Goal: Contribute content: Add original content to the website for others to see

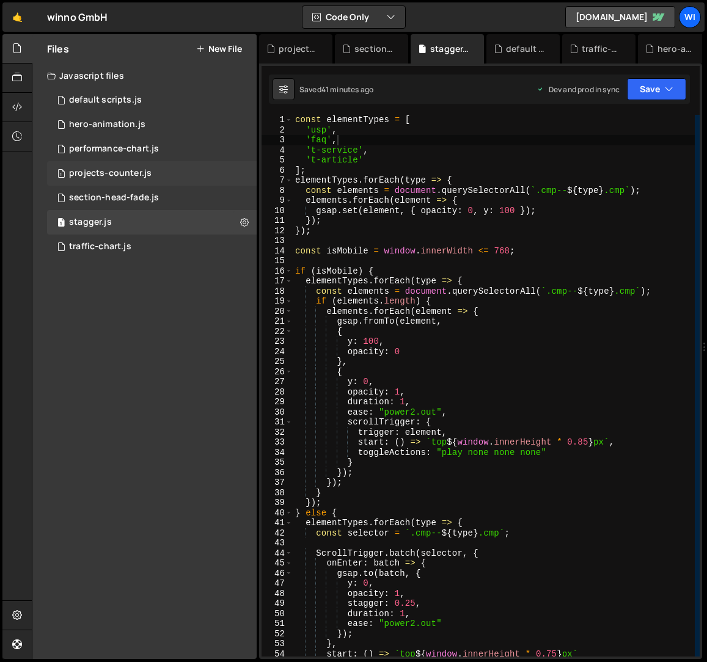
scroll to position [0, 2]
click at [214, 51] on button "New File" at bounding box center [219, 49] width 46 height 10
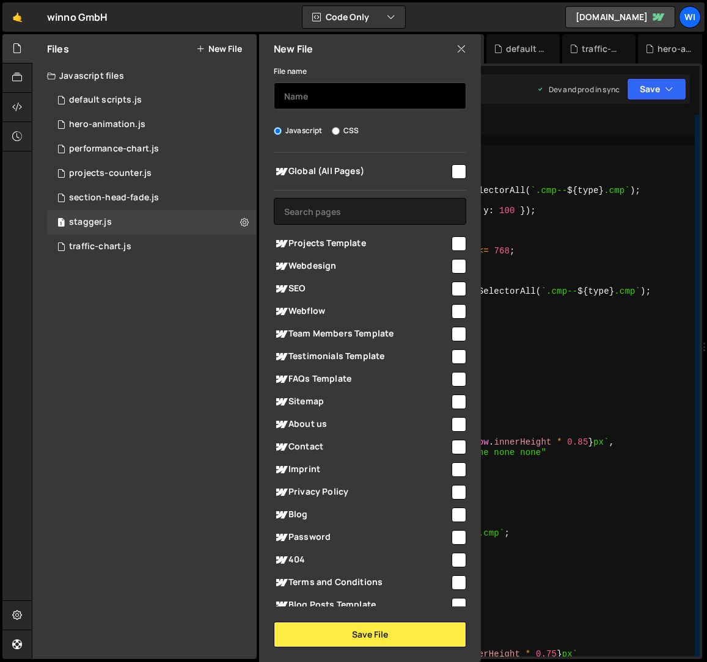
click at [345, 100] on input "text" at bounding box center [370, 95] width 192 height 27
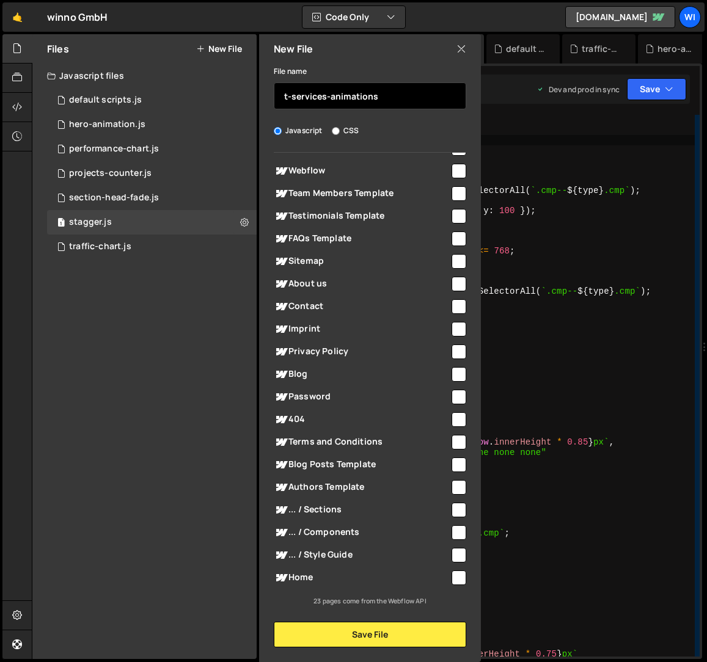
type input "t-services-animations"
click at [458, 580] on input "checkbox" at bounding box center [458, 578] width 15 height 15
checkbox input "true"
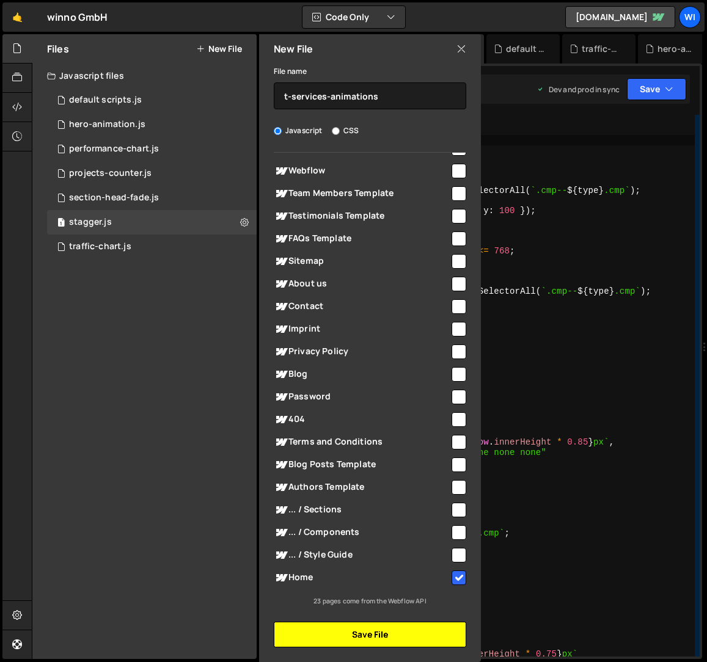
click at [400, 637] on button "Save File" at bounding box center [370, 635] width 192 height 26
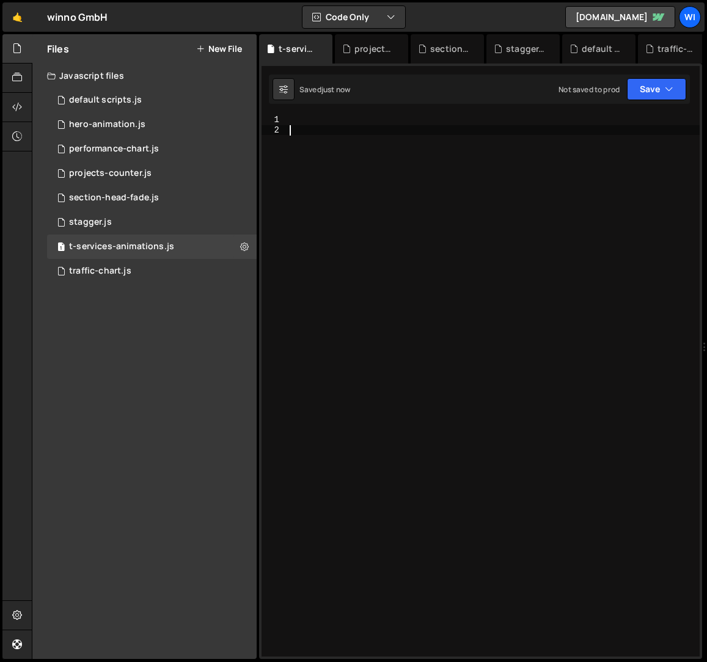
click at [383, 130] on div at bounding box center [493, 396] width 412 height 562
click at [426, 307] on div at bounding box center [493, 396] width 412 height 562
paste textarea "});"
type textarea "});"
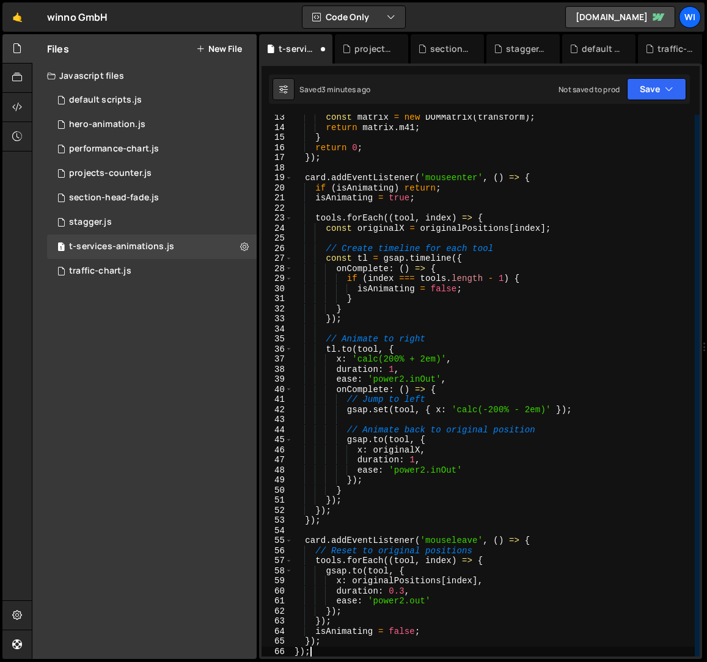
scroll to position [123, 0]
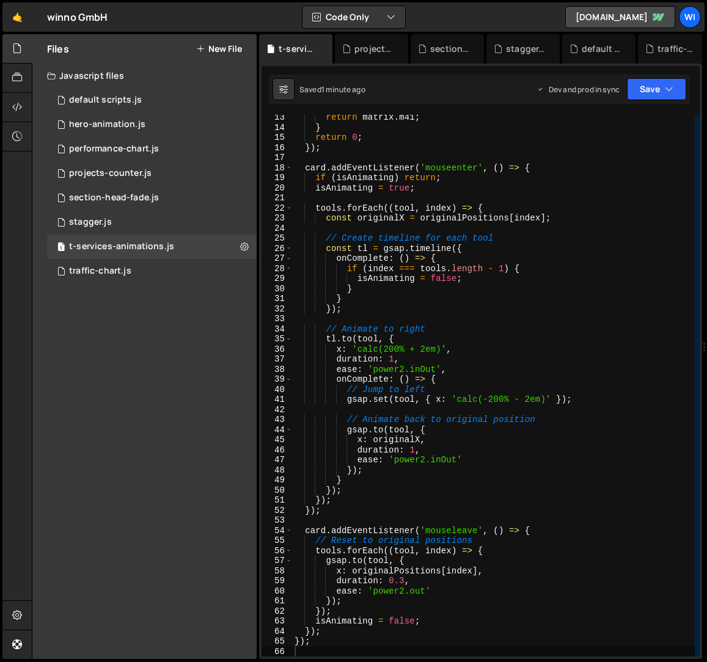
click at [621, 305] on div "return matrix . m41 ; } return 0 ; }) ; card . addEventListener ( 'mouseenter' …" at bounding box center [493, 393] width 403 height 562
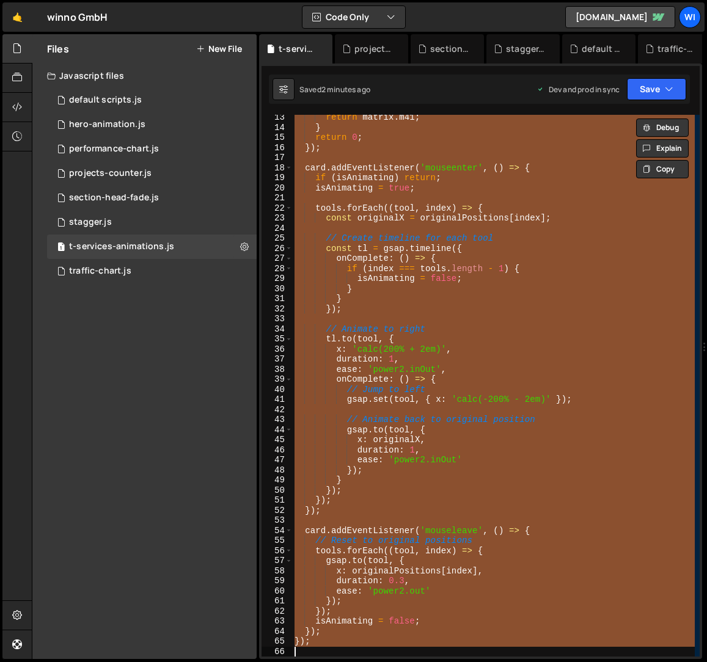
paste textarea
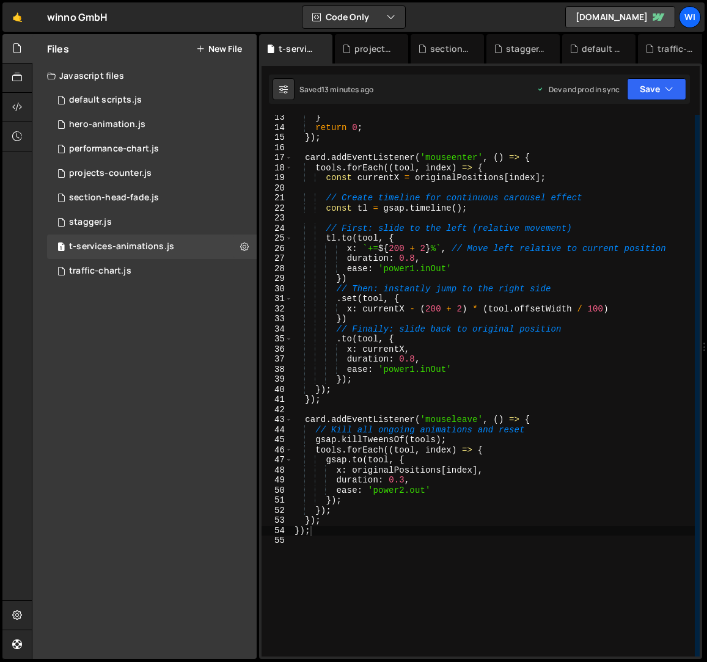
click at [568, 289] on div "} return 0 ; }) ; card . addEventListener ( 'mouseenter' , ( ) => { tools . for…" at bounding box center [493, 393] width 403 height 562
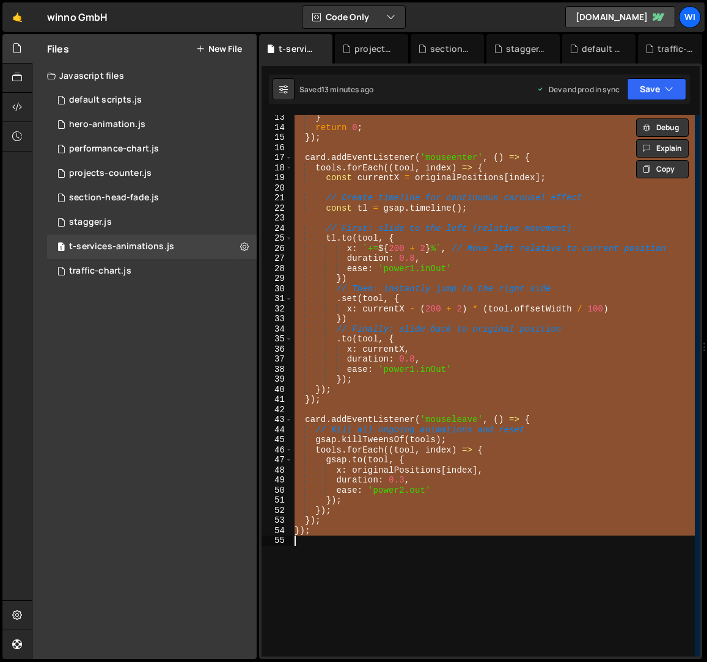
paste textarea
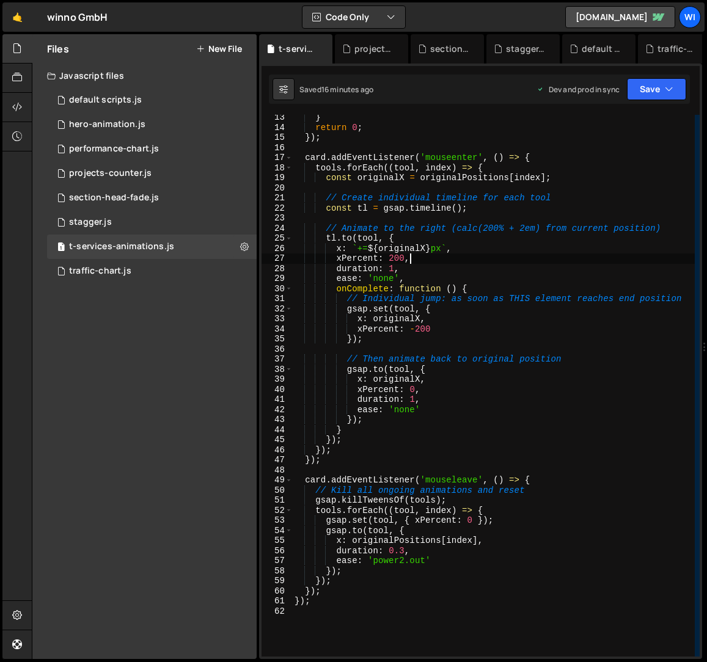
click at [605, 258] on div "} return 0 ; }) ; card . addEventListener ( 'mouseenter' , ( ) => { tools . for…" at bounding box center [493, 393] width 403 height 562
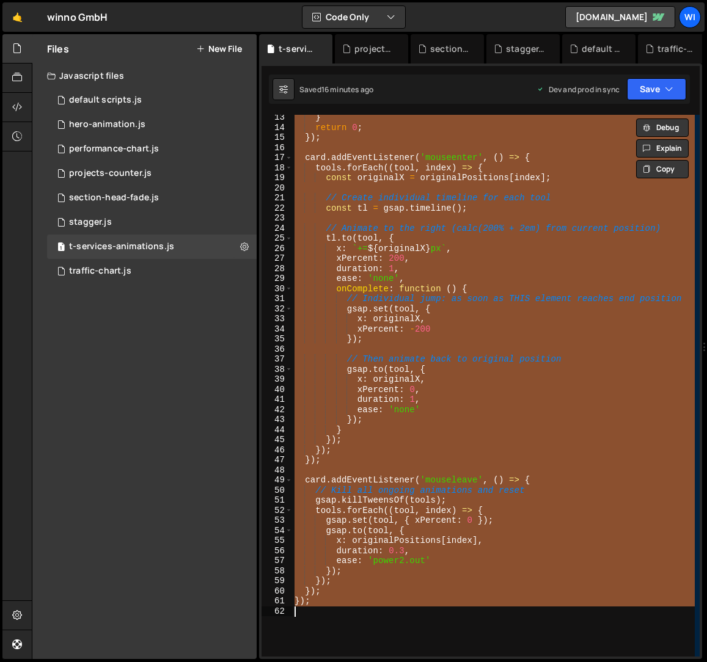
paste textarea
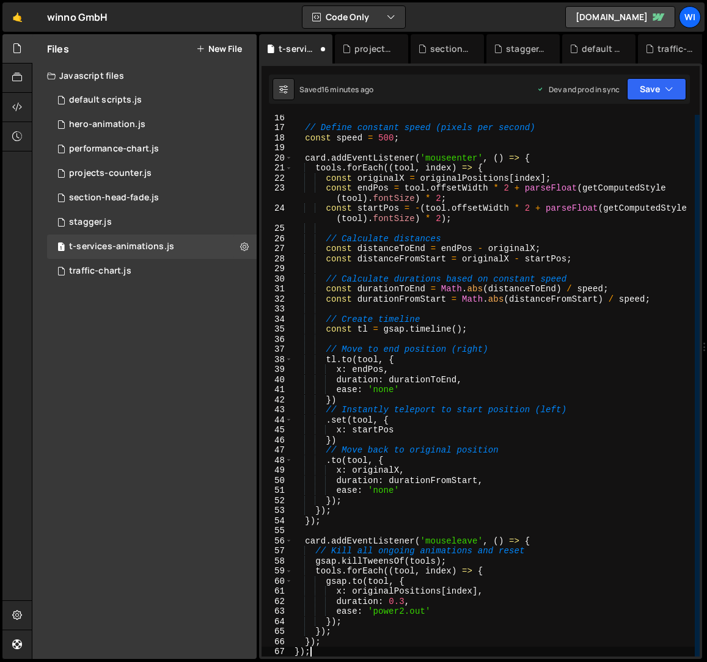
scroll to position [153, 0]
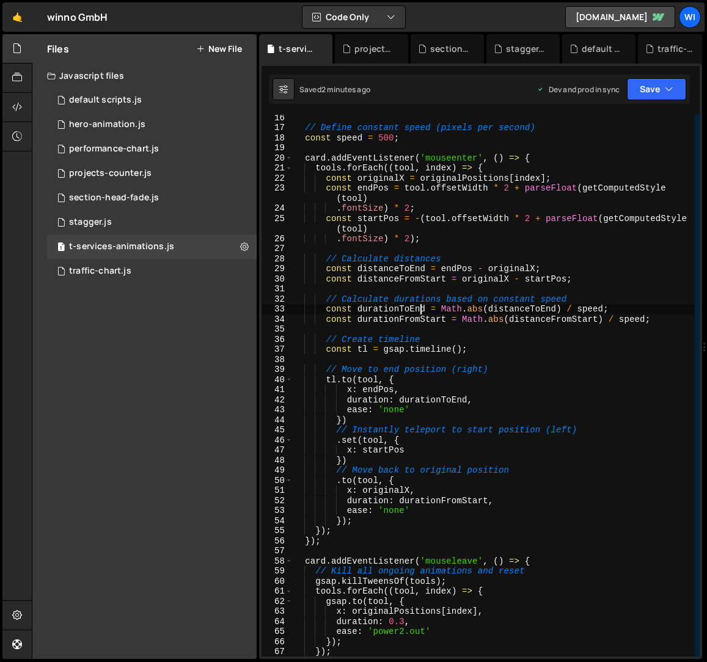
click at [420, 310] on div "// Define constant speed (pixels per second) const speed = 500 ; card . addEven…" at bounding box center [493, 393] width 403 height 562
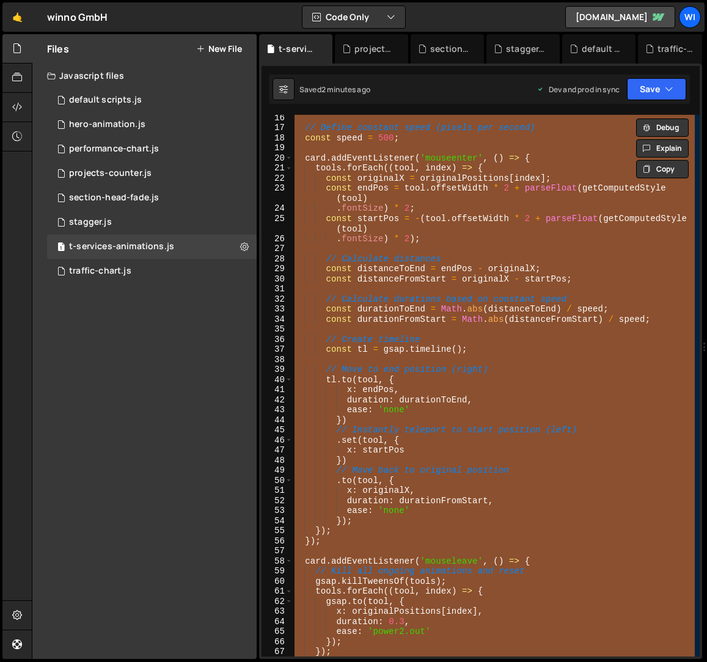
paste textarea
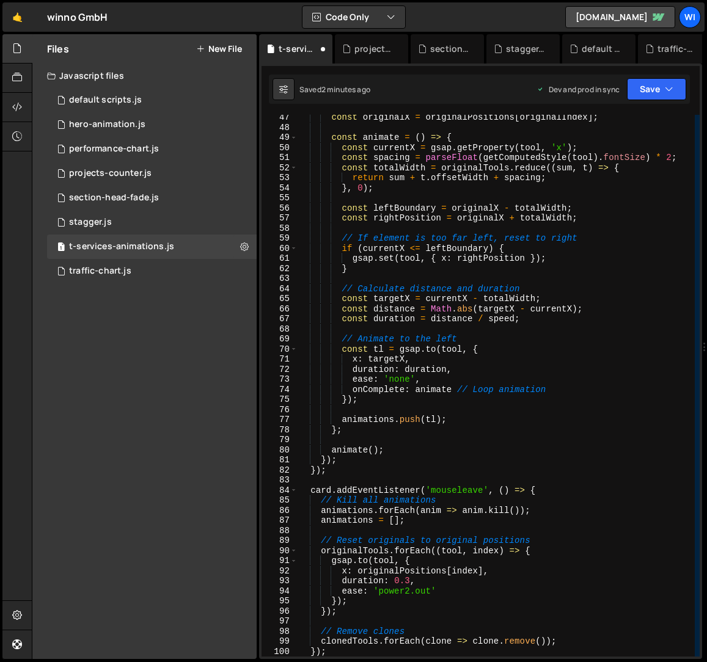
scroll to position [777, 0]
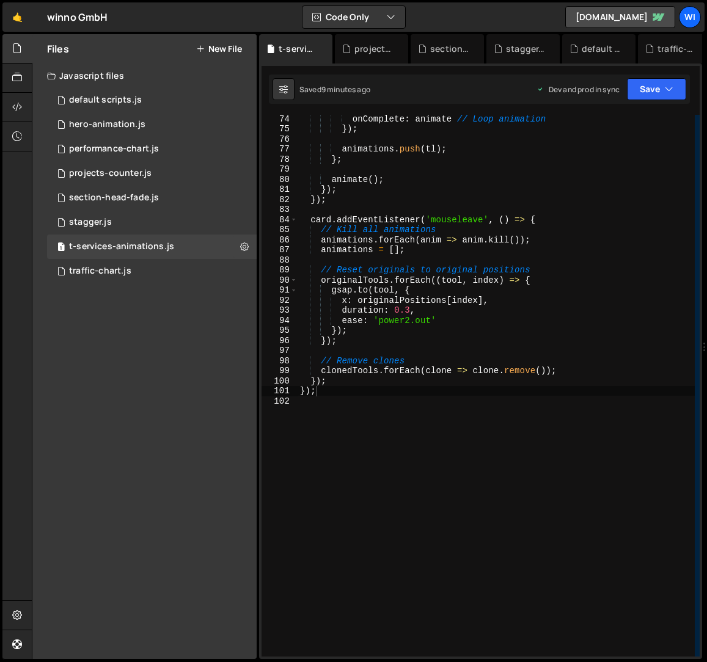
click at [489, 327] on div "onComplete : animate // Loop animation }) ; animations . push ( tl ) ; } ; anim…" at bounding box center [496, 395] width 397 height 562
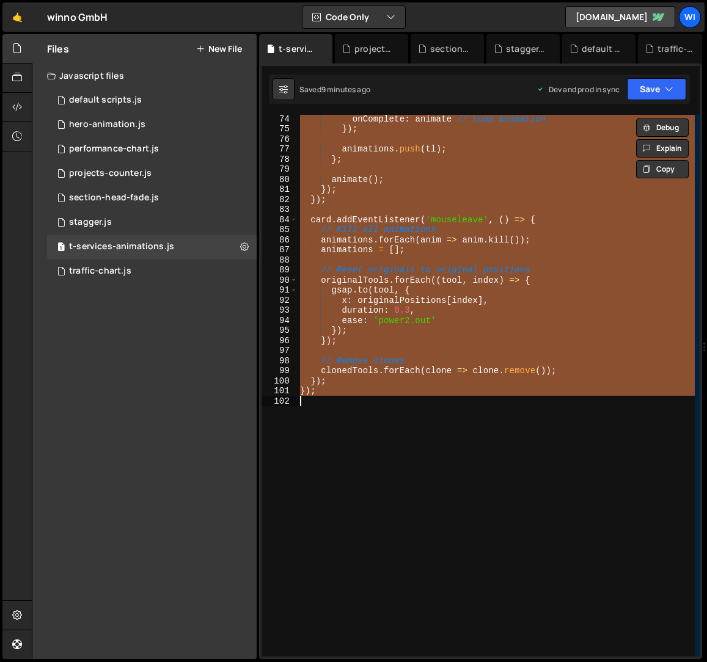
paste textarea
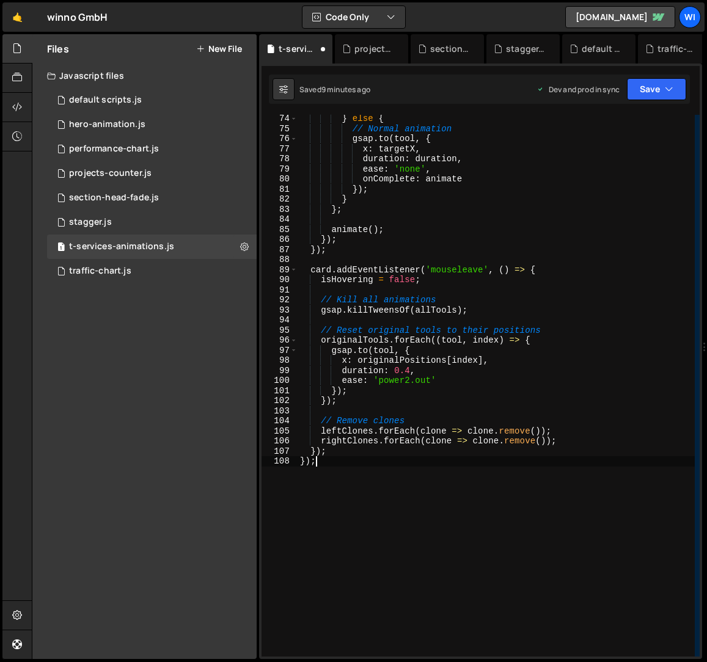
scroll to position [747, 0]
click at [518, 284] on div "} else { // Normal animation gsap . to ( tool , { x : targetX , duration : dura…" at bounding box center [496, 395] width 397 height 562
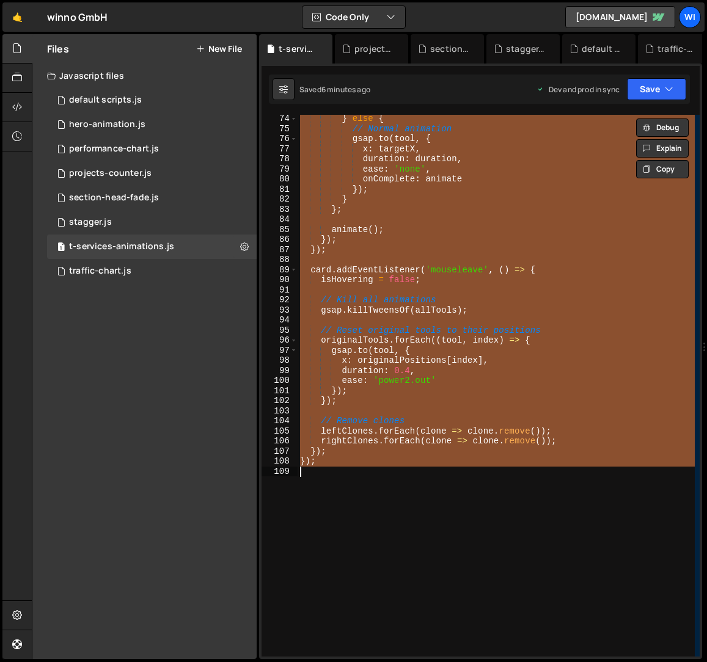
paste textarea
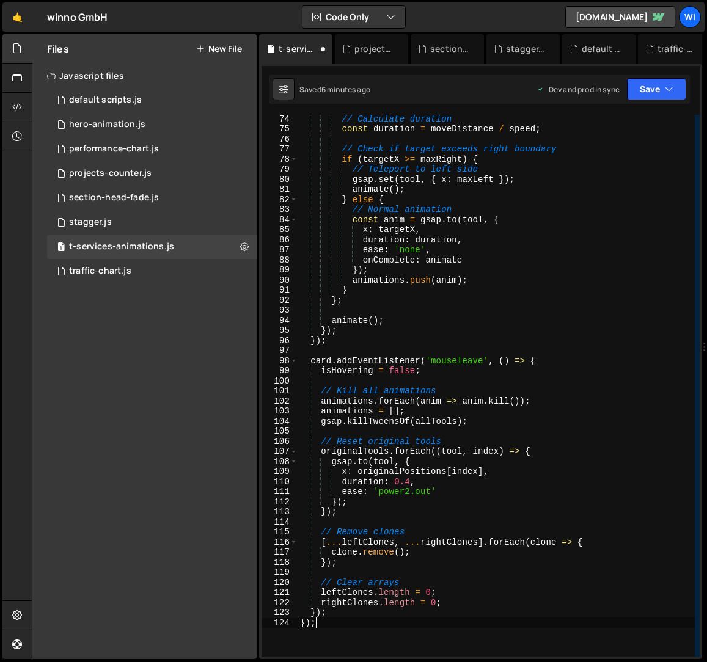
scroll to position [757, 0]
click at [443, 208] on div "// Calculate duration const duration = moveDistance / speed ; // Check if targe…" at bounding box center [496, 395] width 397 height 562
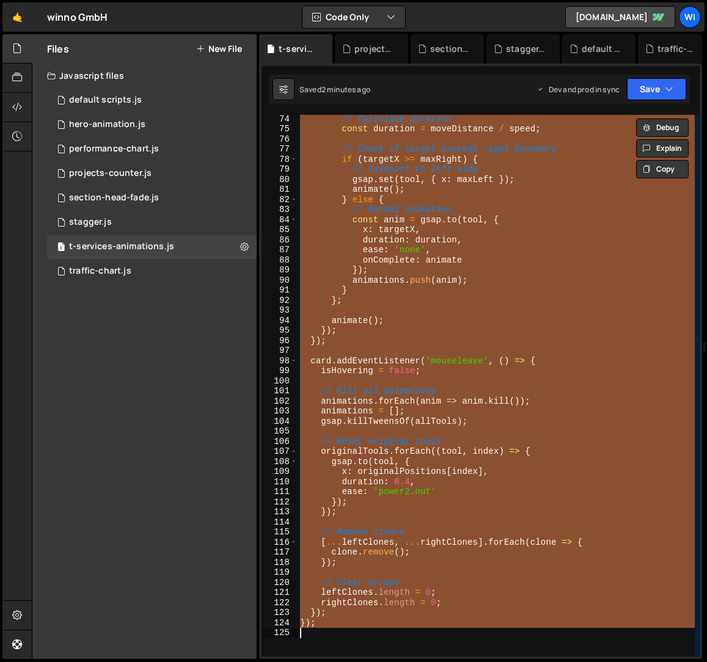
paste textarea
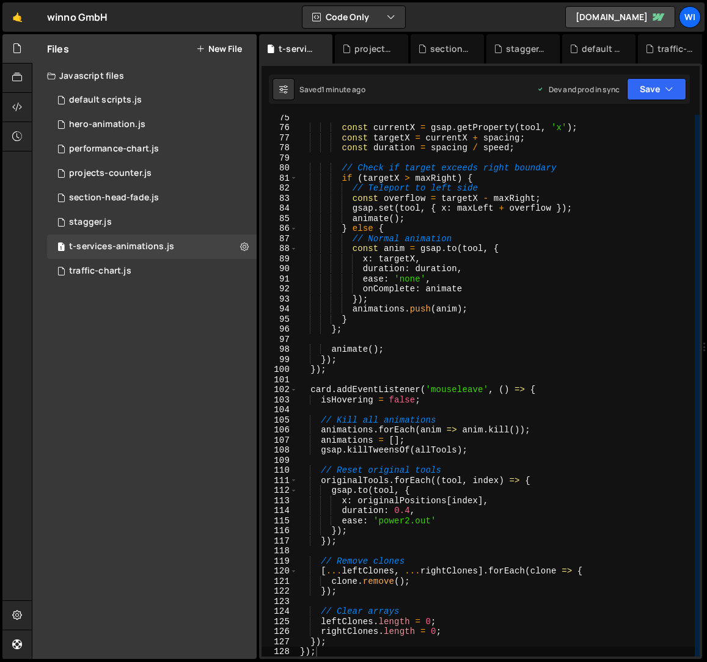
click at [485, 280] on div "const currentX = gsap . getProperty ( tool , 'x' ) ; const targetX = currentX +…" at bounding box center [496, 393] width 397 height 562
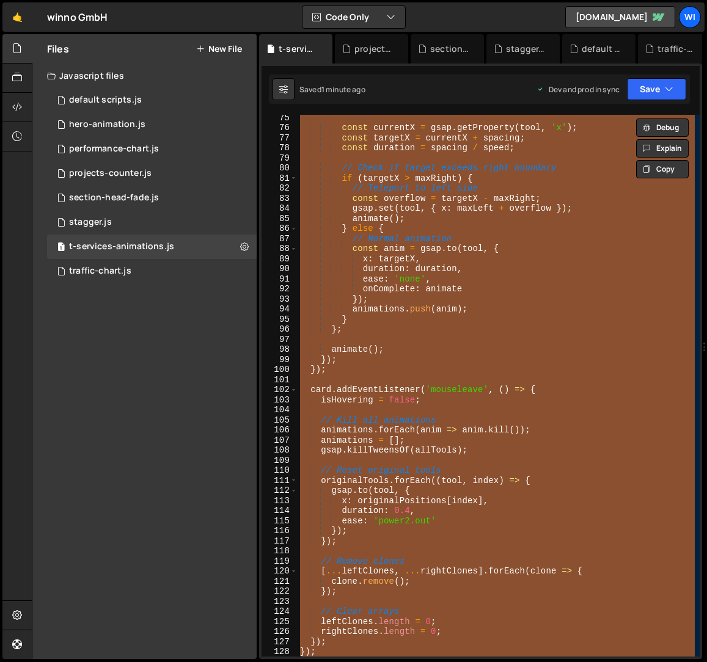
paste textarea
type textarea "});"
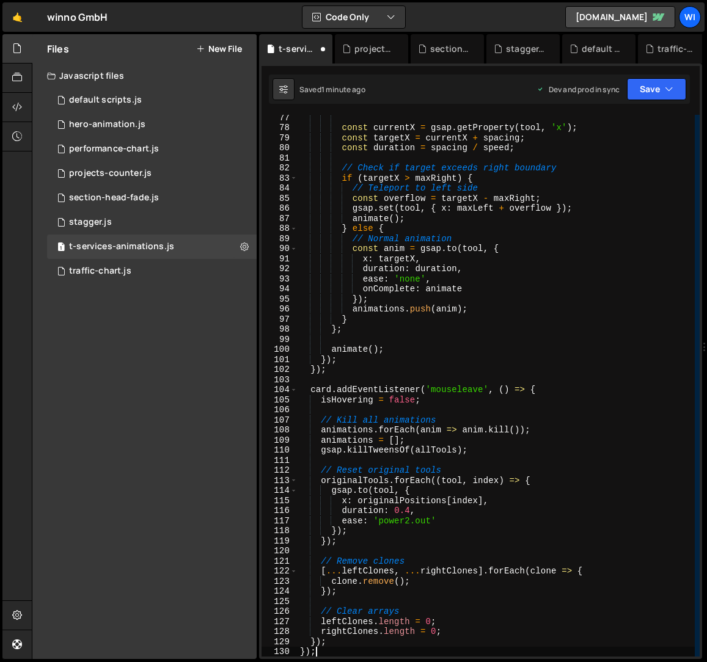
scroll to position [799, 0]
